Goal: Task Accomplishment & Management: Use online tool/utility

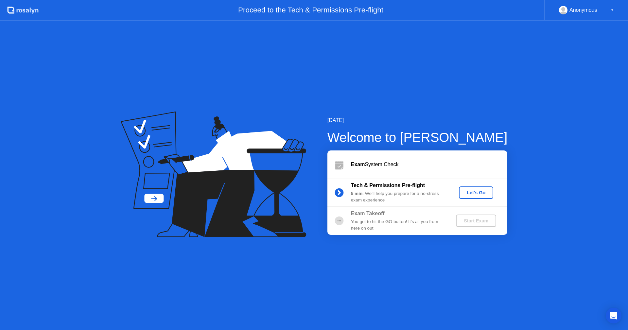
click at [477, 194] on div "Let's Go" at bounding box center [476, 192] width 29 height 5
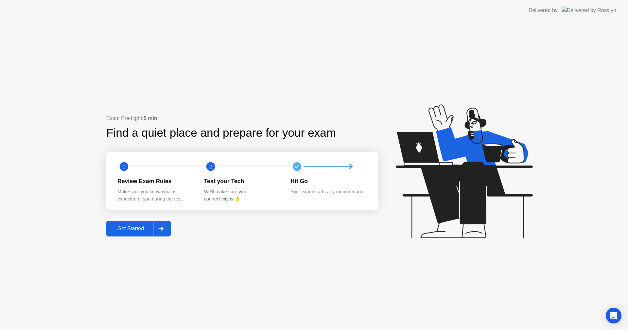
click at [136, 228] on div "Get Started" at bounding box center [130, 229] width 45 height 6
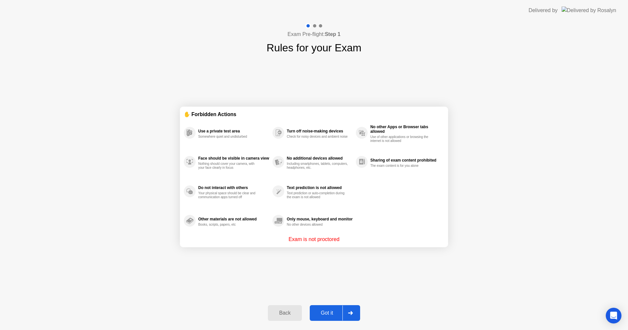
click at [333, 314] on div "Got it" at bounding box center [327, 313] width 31 height 6
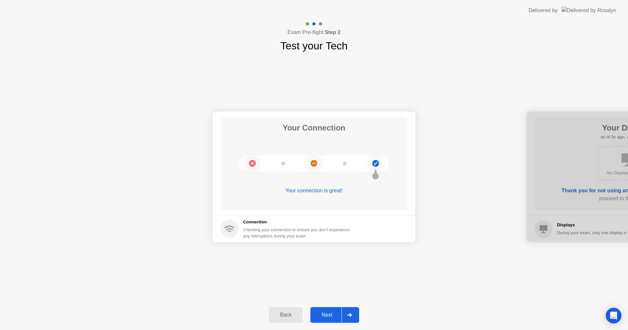
click at [327, 312] on div "Next" at bounding box center [326, 315] width 29 height 6
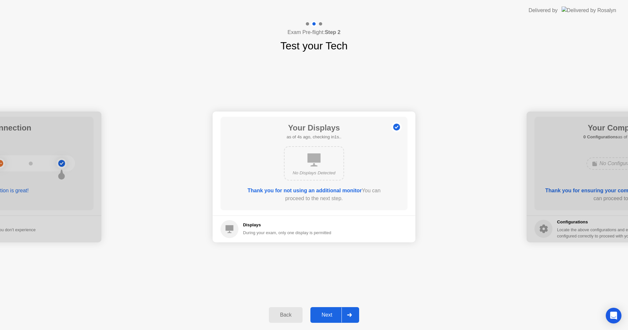
click at [327, 314] on div "Next" at bounding box center [326, 315] width 29 height 6
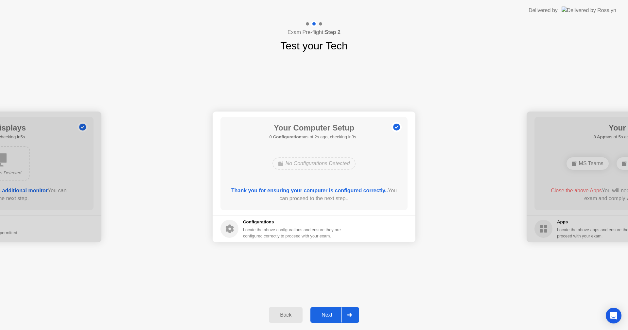
click at [325, 313] on div "Next" at bounding box center [326, 315] width 29 height 6
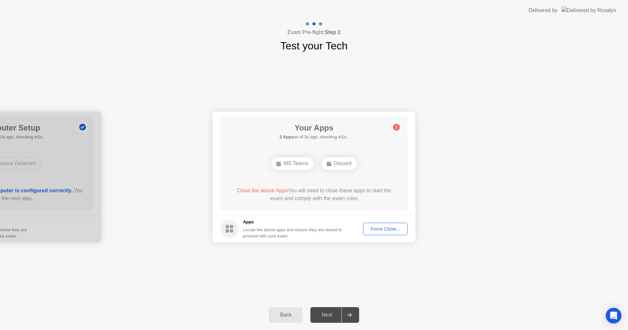
click at [389, 231] on div "Force Close..." at bounding box center [386, 228] width 40 height 5
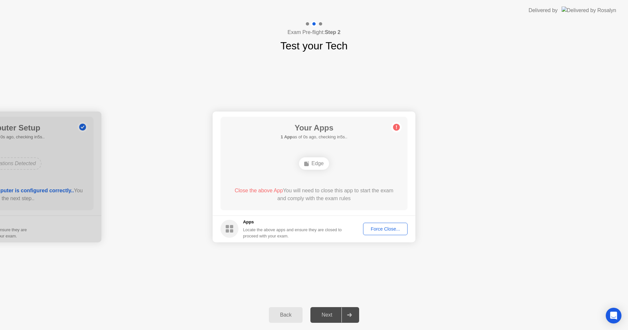
click at [316, 166] on div "Edge" at bounding box center [314, 163] width 30 height 12
click at [399, 128] on circle at bounding box center [396, 127] width 7 height 7
click at [383, 226] on div "Force Close..." at bounding box center [386, 228] width 40 height 5
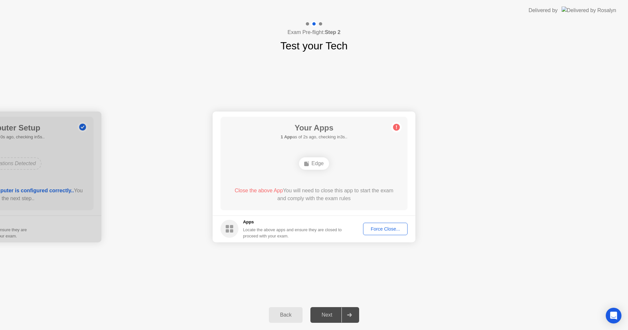
click at [325, 316] on div "Next" at bounding box center [326, 315] width 29 height 6
click at [341, 314] on div "Next" at bounding box center [326, 315] width 29 height 6
click at [350, 314] on icon at bounding box center [349, 315] width 5 height 4
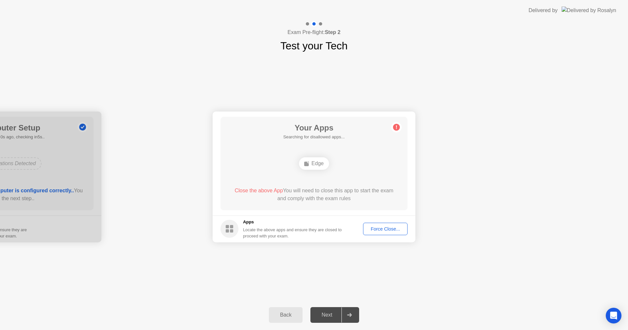
click at [331, 313] on div "Next" at bounding box center [326, 315] width 29 height 6
click at [283, 314] on div "Back" at bounding box center [286, 315] width 30 height 6
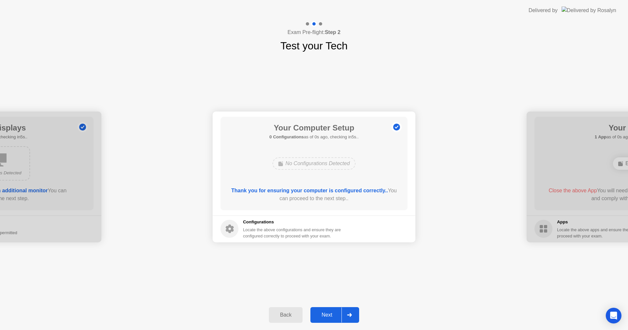
click at [329, 318] on div "Next" at bounding box center [326, 315] width 29 height 6
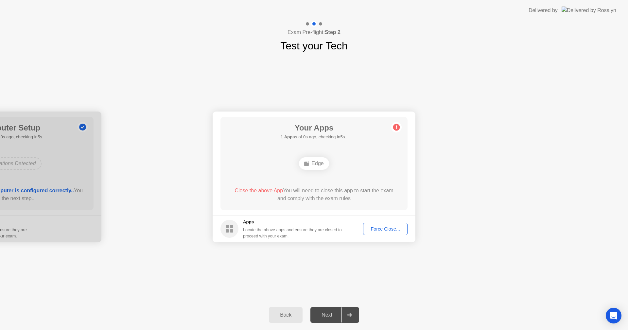
click at [398, 126] on circle at bounding box center [396, 127] width 7 height 7
click at [396, 127] on circle at bounding box center [396, 127] width 7 height 7
click at [335, 145] on div "Your Apps 1 App as of 0s ago, checking in5s.. Edge Close the above App You will…" at bounding box center [314, 164] width 187 height 94
drag, startPoint x: 335, startPoint y: 145, endPoint x: 329, endPoint y: 155, distance: 11.7
click at [334, 147] on div "Your Apps 1 App as of 0s ago, checking in5s.. Edge Close the above App You will…" at bounding box center [314, 164] width 187 height 94
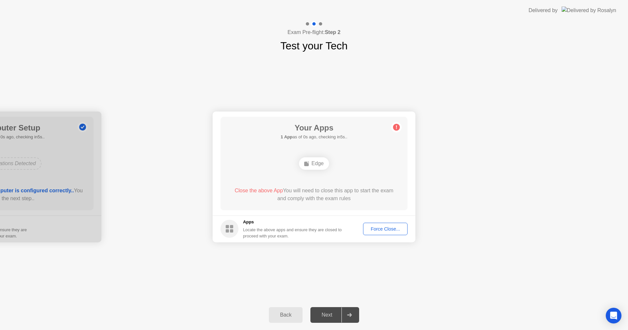
click at [329, 155] on div "Edge" at bounding box center [314, 164] width 150 height 18
drag, startPoint x: 328, startPoint y: 157, endPoint x: 308, endPoint y: 260, distance: 105.0
click at [325, 171] on div "Edge" at bounding box center [314, 164] width 150 height 18
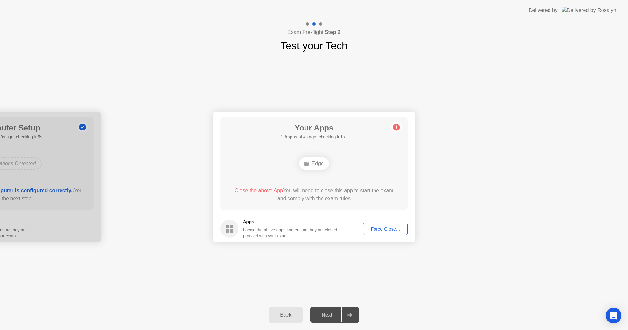
click at [375, 228] on div "Force Close..." at bounding box center [386, 228] width 40 height 5
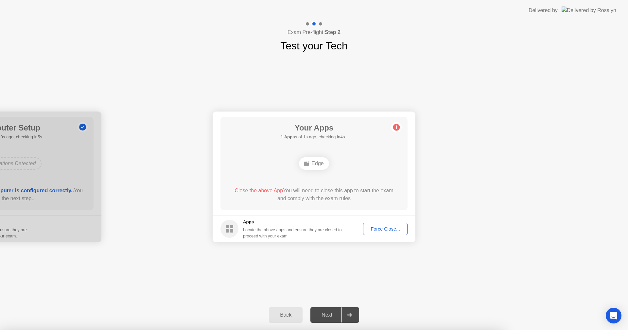
click at [465, 330] on div at bounding box center [314, 330] width 628 height 0
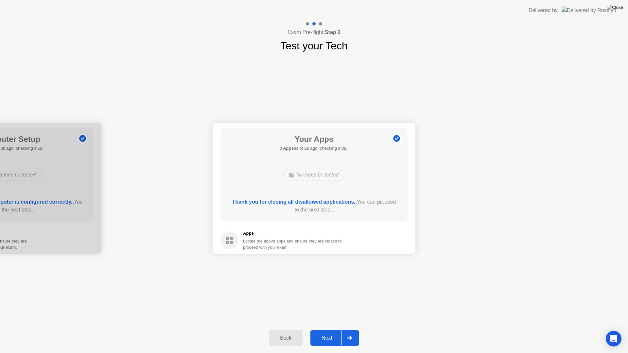
click at [328, 330] on div "Next" at bounding box center [326, 338] width 29 height 6
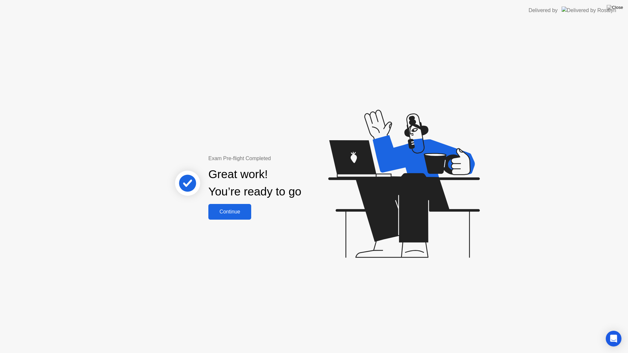
click at [235, 210] on div "Continue" at bounding box center [229, 212] width 39 height 6
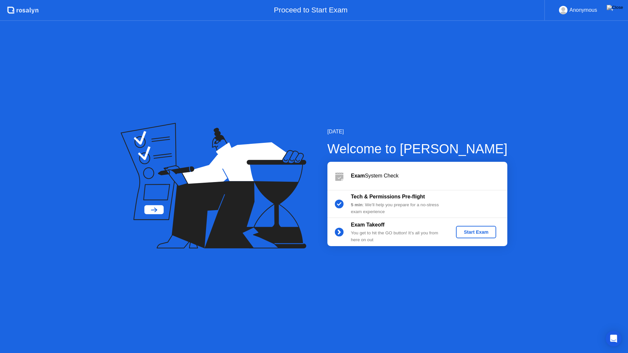
click at [480, 234] on div "Start Exam" at bounding box center [476, 232] width 35 height 5
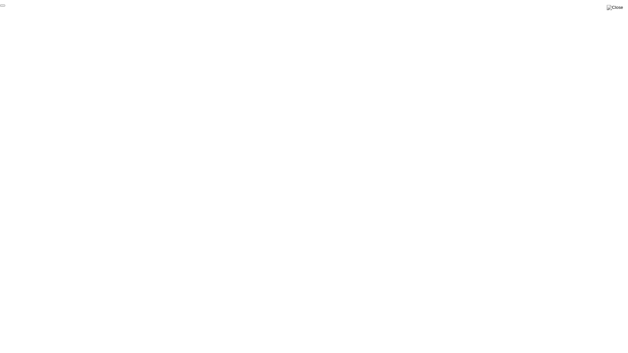
click div "End Proctoring Session"
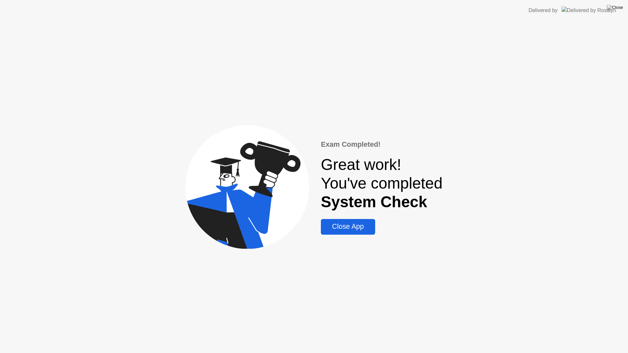
click at [362, 225] on div "Close App" at bounding box center [348, 227] width 50 height 8
